Goal: Transaction & Acquisition: Purchase product/service

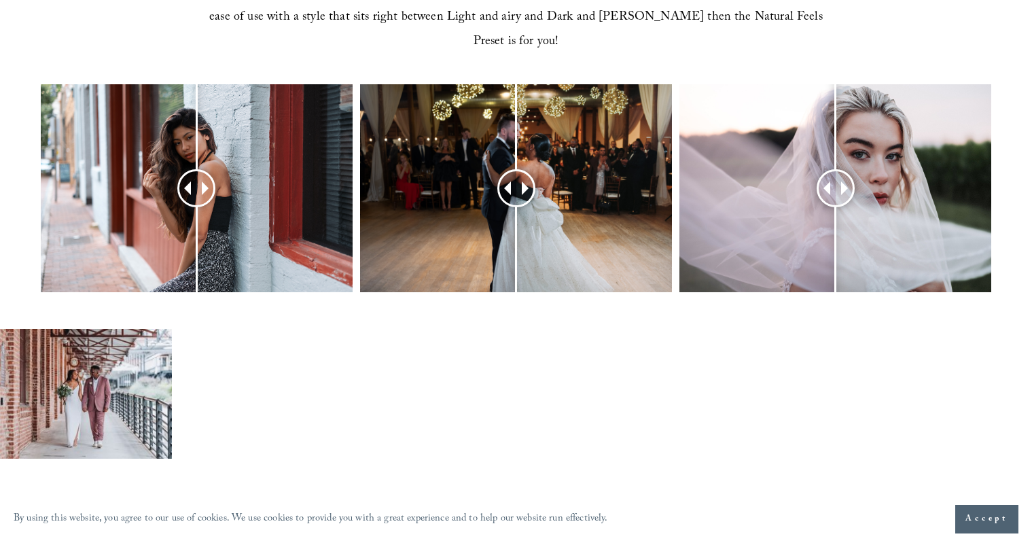
scroll to position [581, 0]
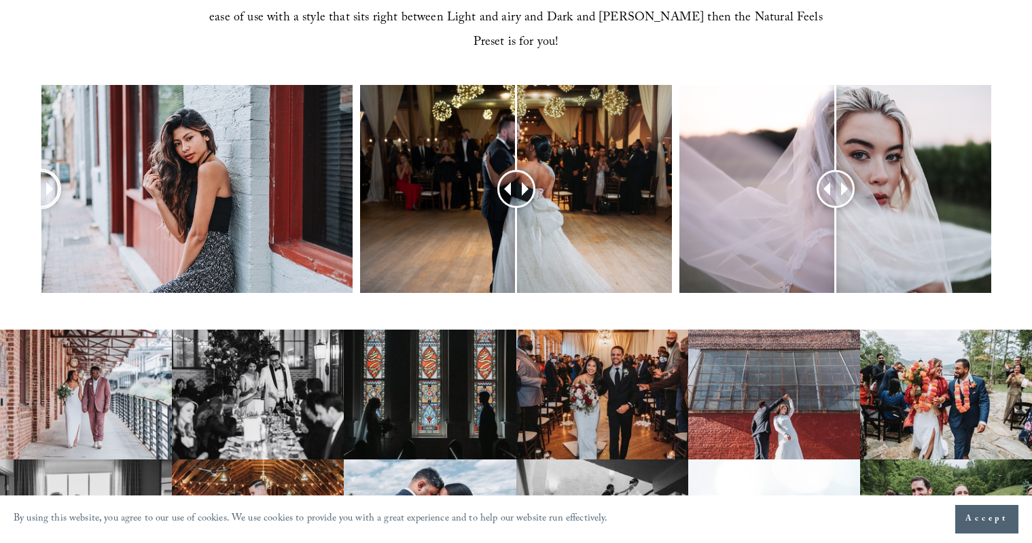
drag, startPoint x: 196, startPoint y: 169, endPoint x: 30, endPoint y: 164, distance: 166.6
click at [30, 164] on div at bounding box center [516, 207] width 1032 height 244
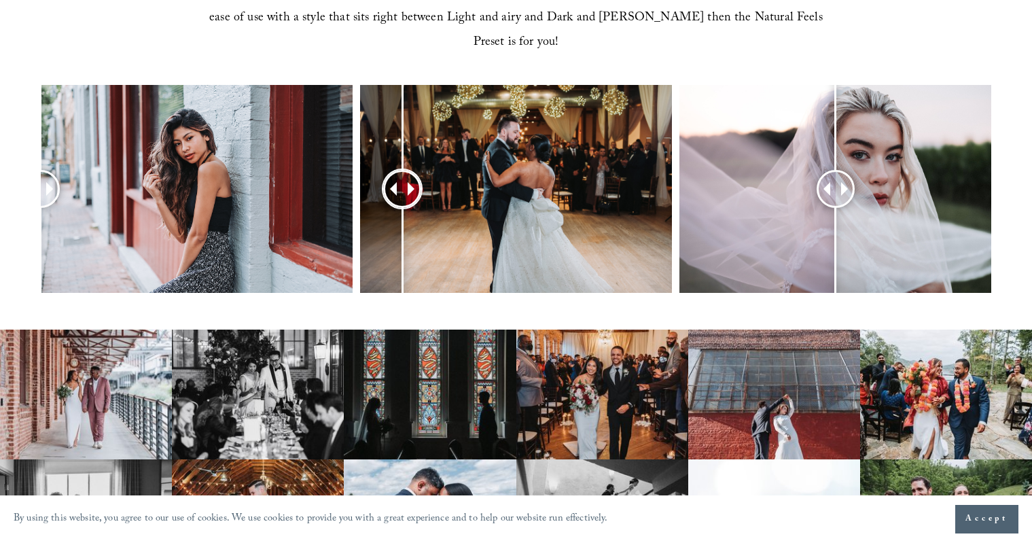
drag, startPoint x: 520, startPoint y: 160, endPoint x: 400, endPoint y: 150, distance: 120.7
click at [400, 172] on div at bounding box center [402, 189] width 35 height 35
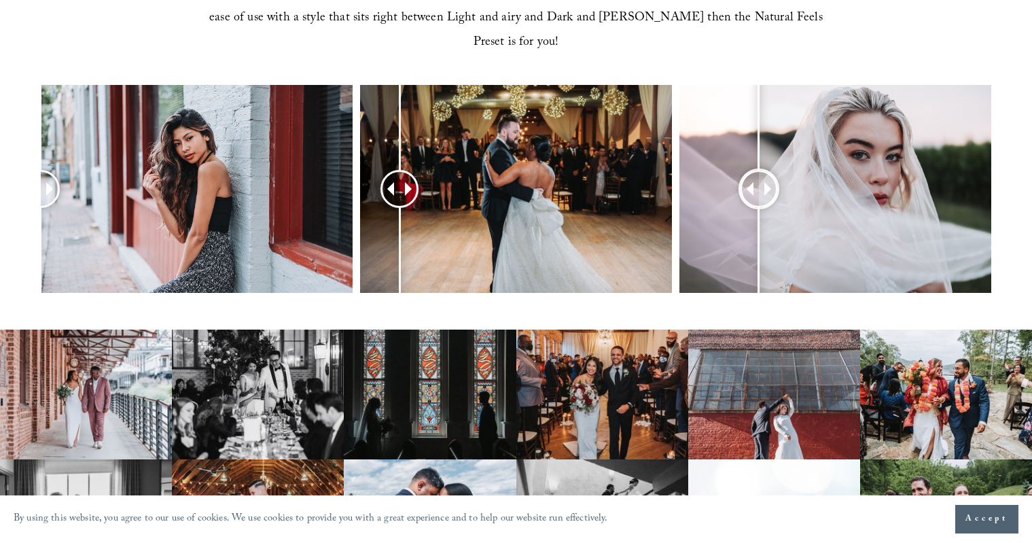
drag, startPoint x: 839, startPoint y: 169, endPoint x: 757, endPoint y: 158, distance: 82.2
click at [757, 172] on div at bounding box center [759, 189] width 35 height 35
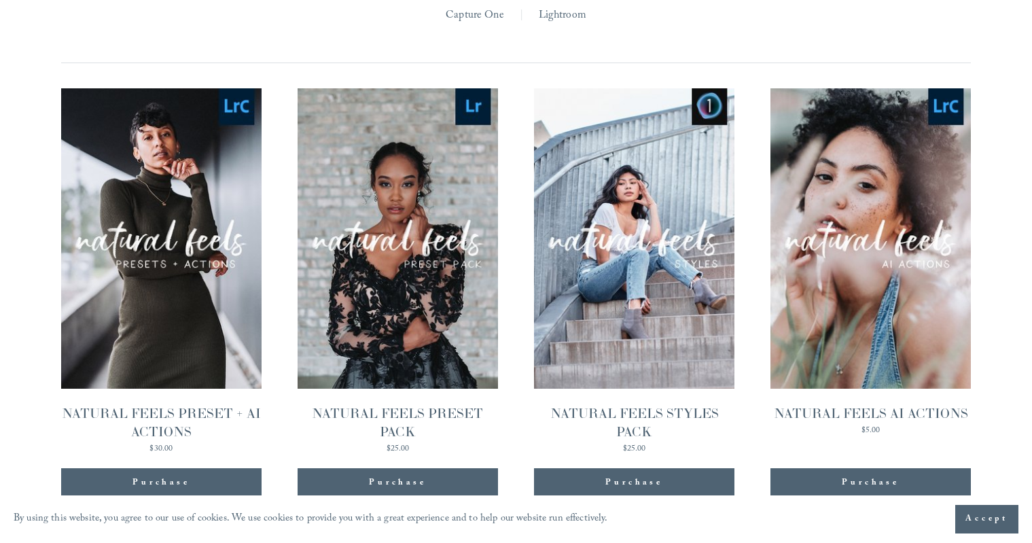
scroll to position [1325, 0]
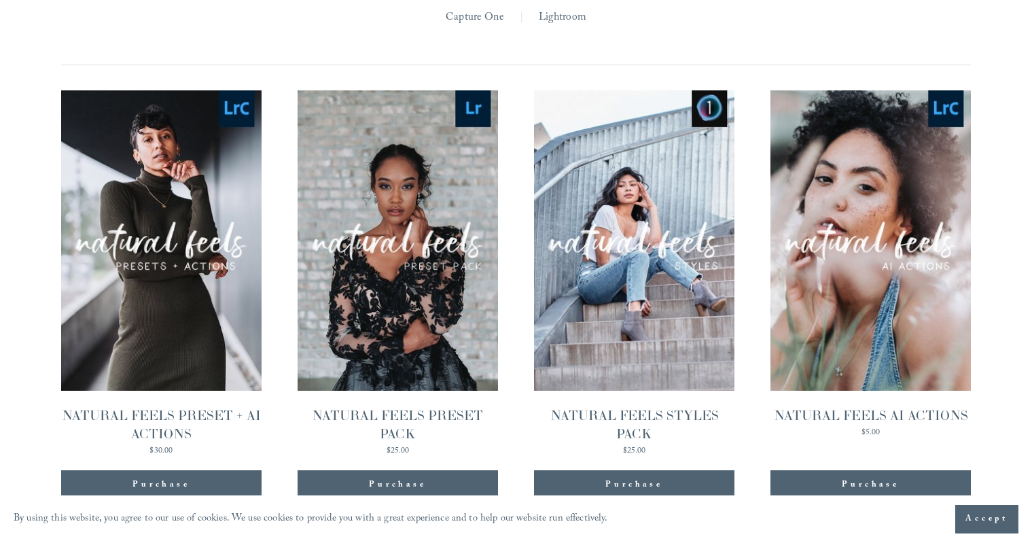
click at [413, 190] on span "Quick View" at bounding box center [397, 208] width 85 height 37
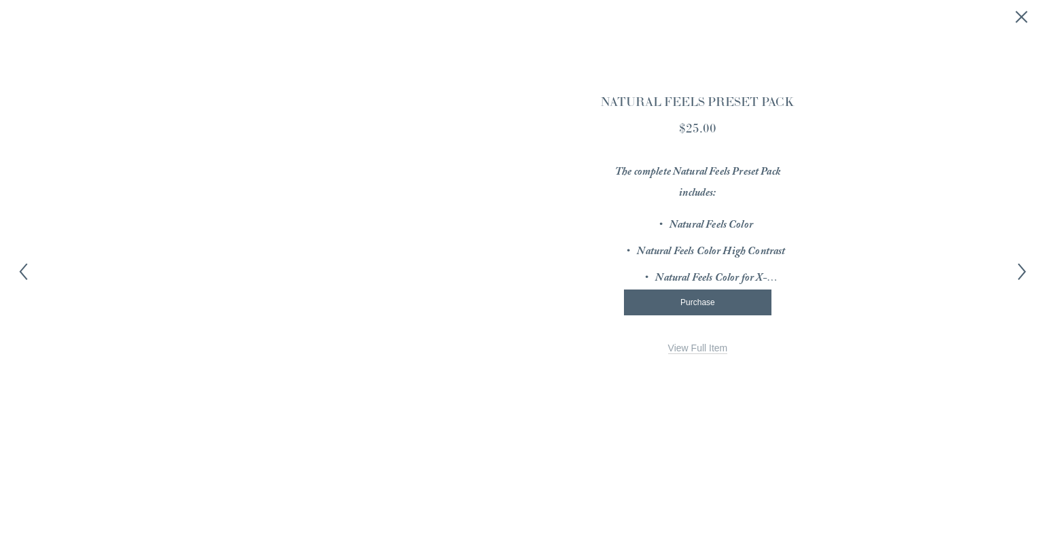
scroll to position [1327, 0]
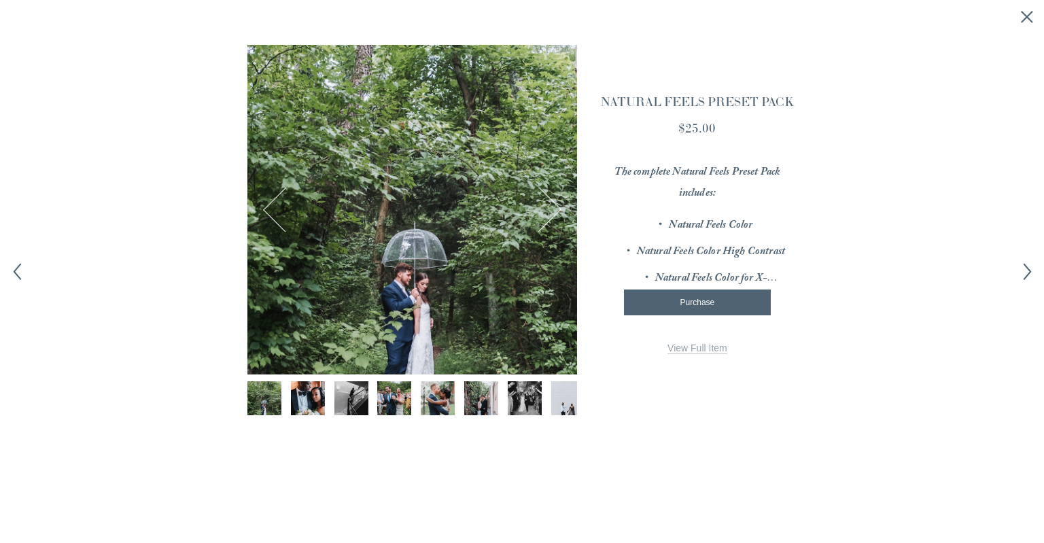
click at [305, 396] on img "Image 2 of 12" at bounding box center [307, 398] width 51 height 34
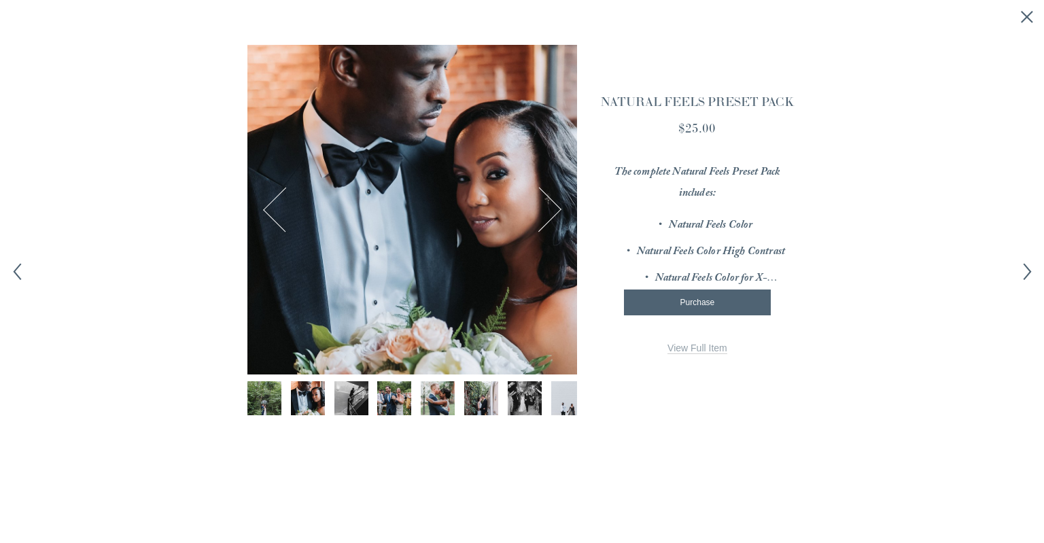
click at [338, 393] on img "Image 3 of 12" at bounding box center [351, 398] width 51 height 34
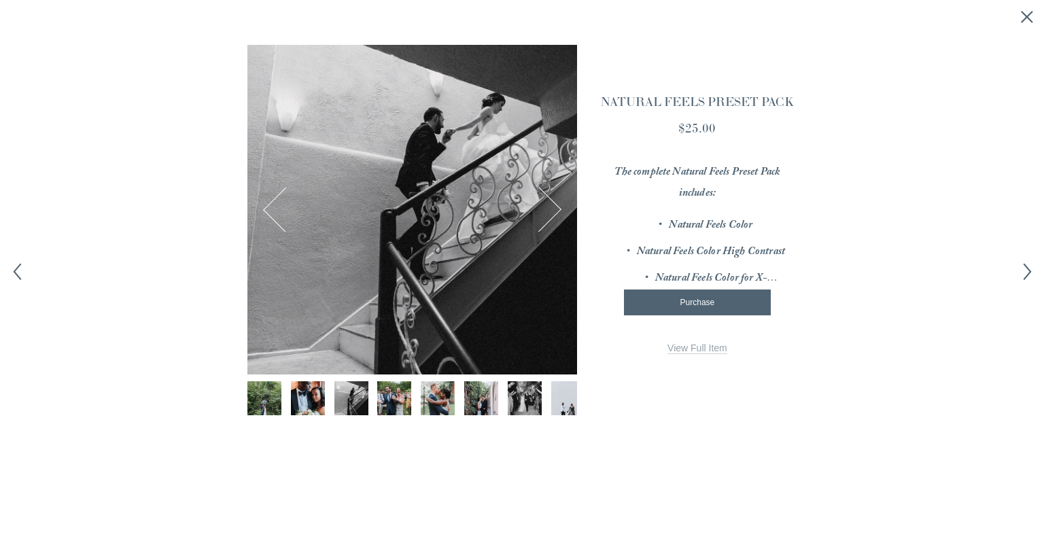
click at [373, 384] on img "Image 4 of 12" at bounding box center [394, 398] width 51 height 34
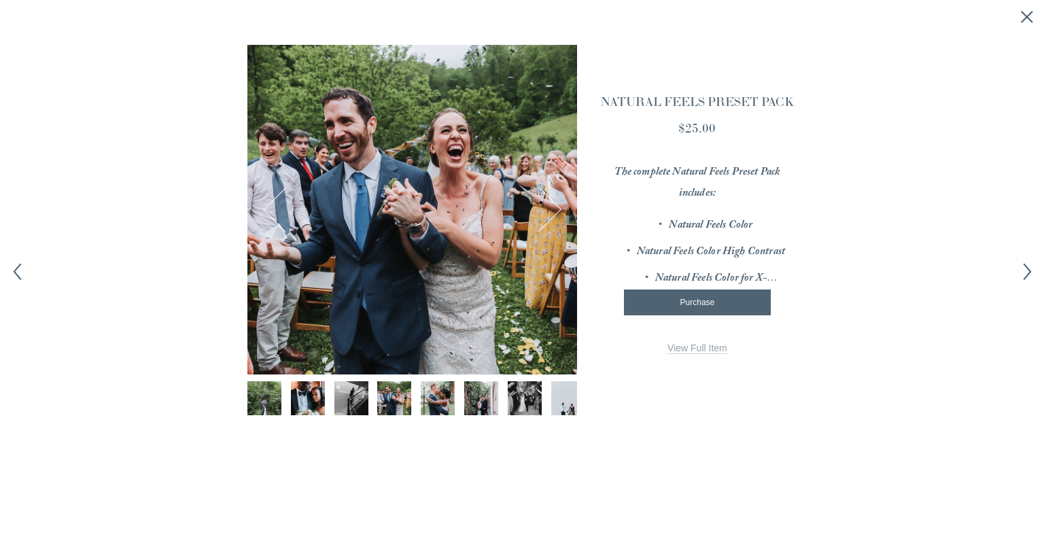
click at [694, 349] on span "View Full Item" at bounding box center [697, 348] width 60 height 11
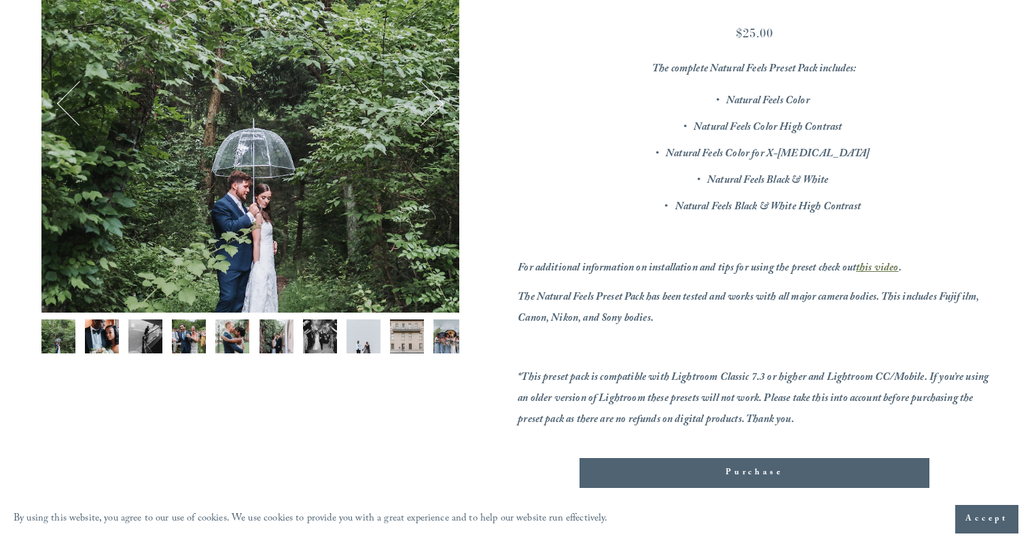
scroll to position [302, 0]
